Goal: Find specific page/section: Find specific page/section

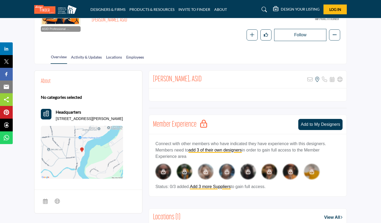
scroll to position [66, 0]
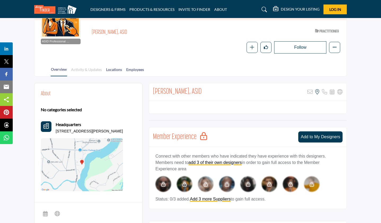
click at [84, 69] on link "Activity & Updates" at bounding box center [86, 71] width 31 height 9
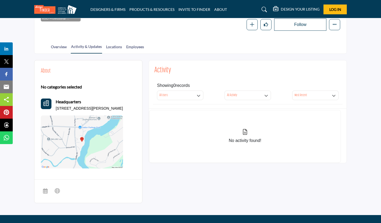
scroll to position [89, 0]
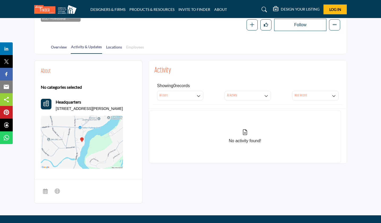
click at [132, 46] on link "Employees" at bounding box center [135, 48] width 18 height 9
